Goal: Task Accomplishment & Management: Complete application form

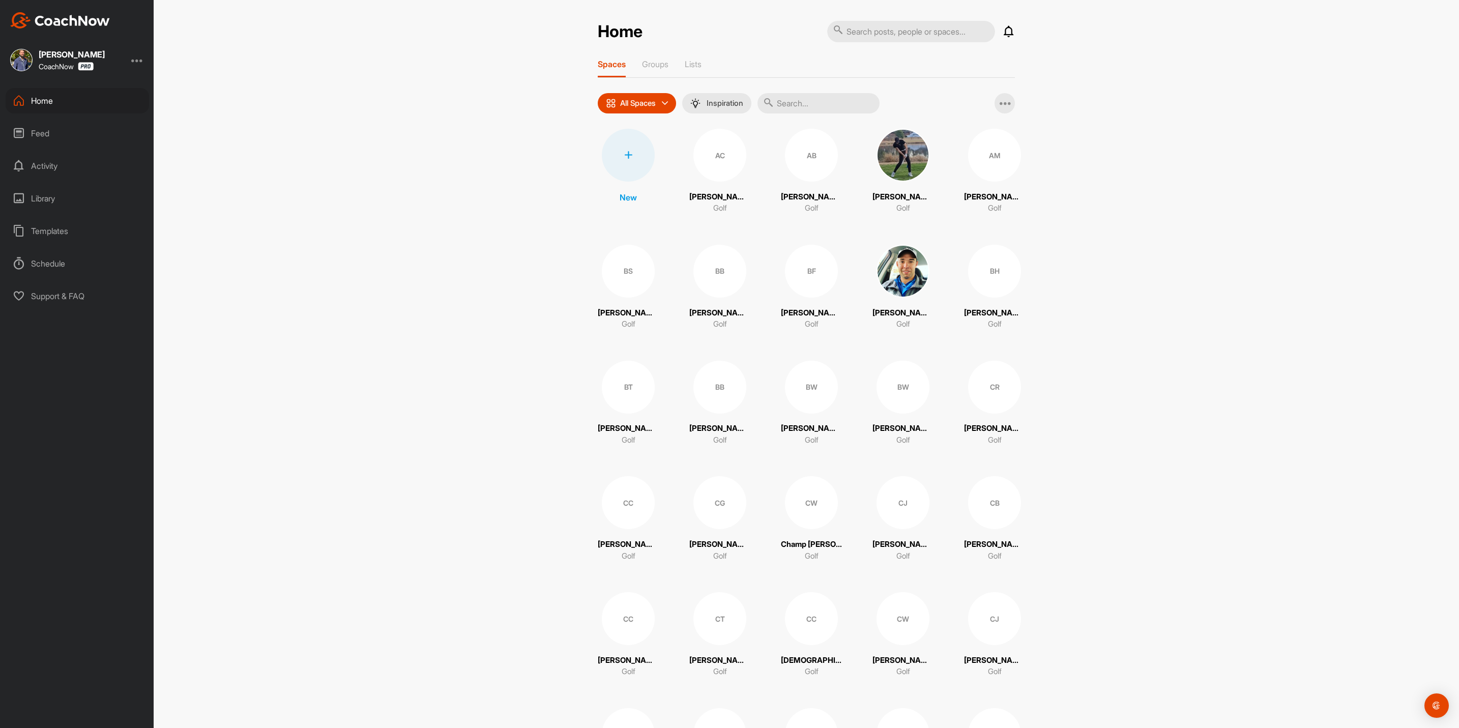
click at [624, 151] on icon at bounding box center [628, 155] width 8 height 8
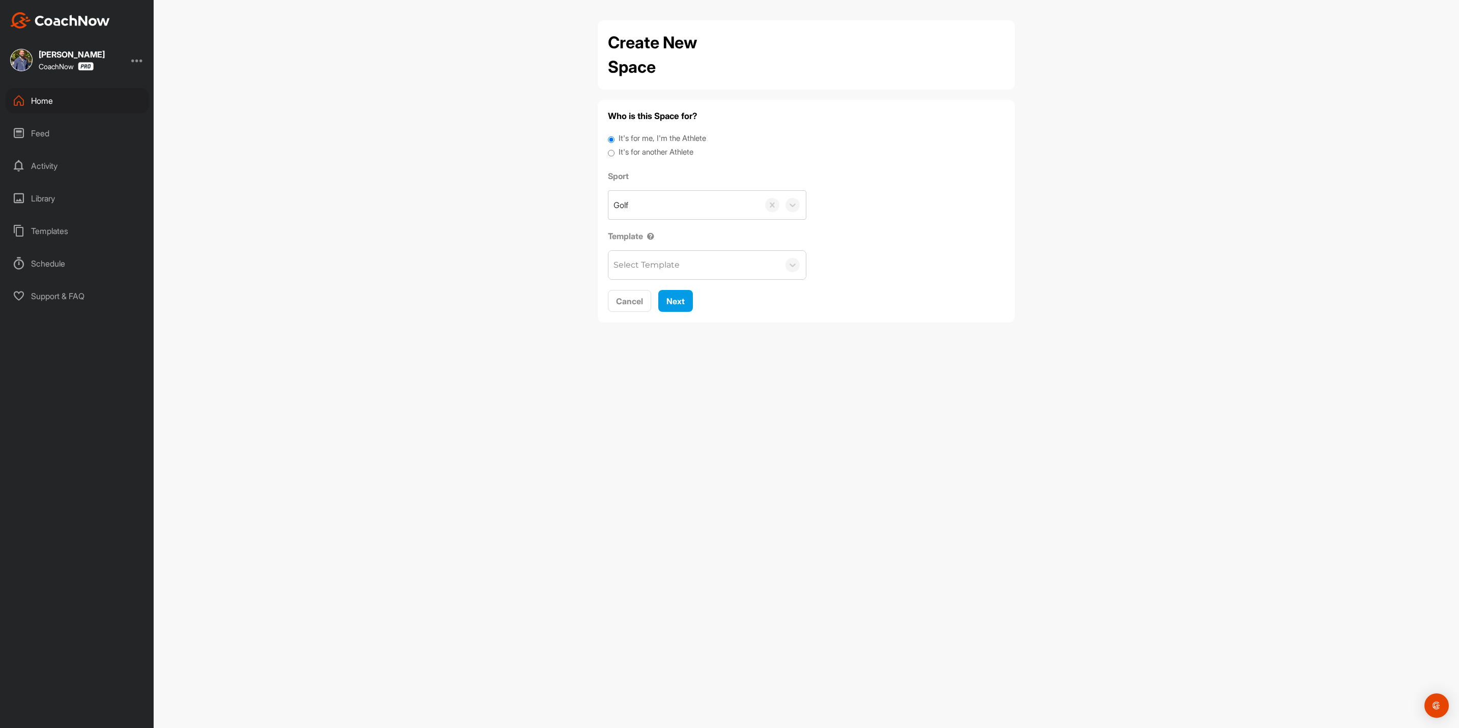
click at [669, 152] on label "It's for another Athlete" at bounding box center [656, 153] width 75 height 12
click at [615, 152] on input "It's for another Athlete" at bounding box center [611, 154] width 7 height 14
radio input "true"
click at [683, 202] on div "Search by name or email" at bounding box center [664, 205] width 101 height 12
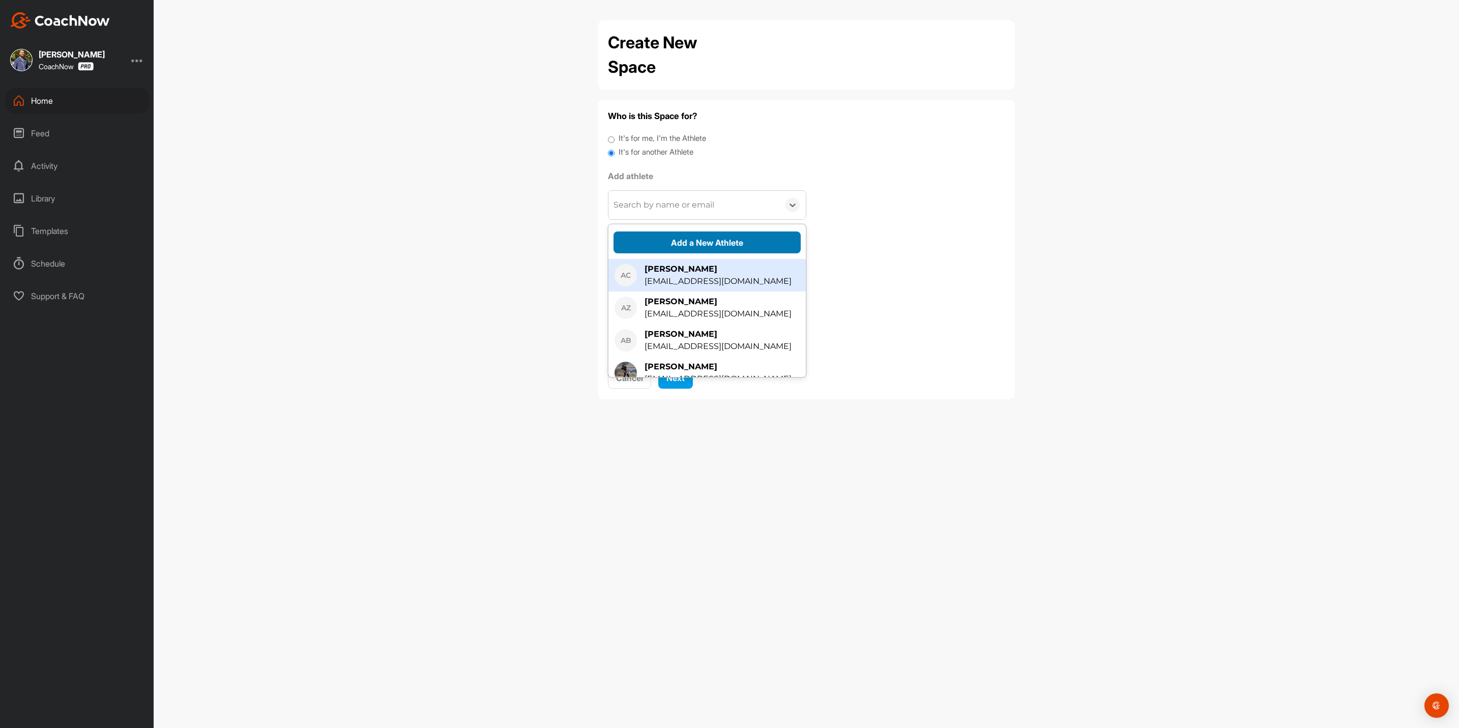
click at [700, 236] on button "Add a New Athlete" at bounding box center [707, 243] width 187 height 22
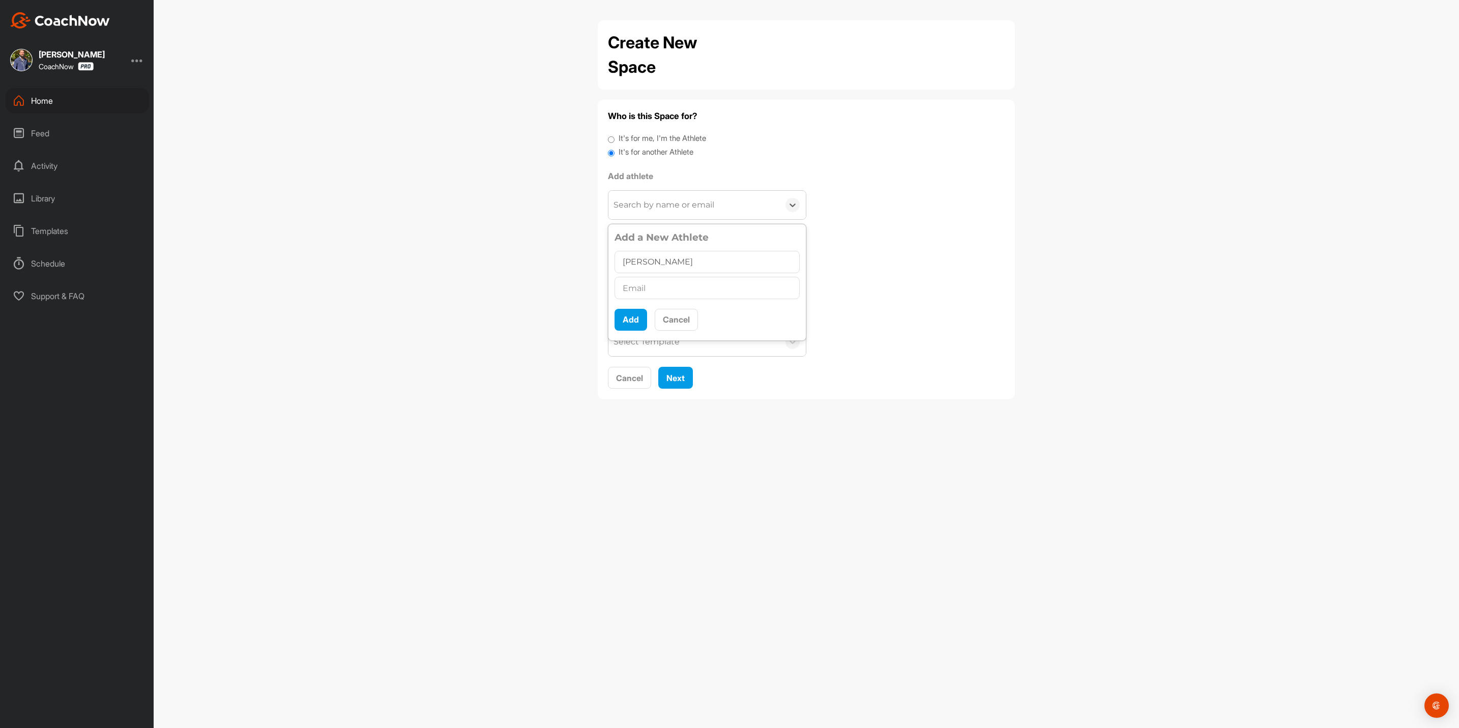
type input "[PERSON_NAME]"
type input "[EMAIL_ADDRESS][DOMAIN_NAME]"
